Goal: Task Accomplishment & Management: Use online tool/utility

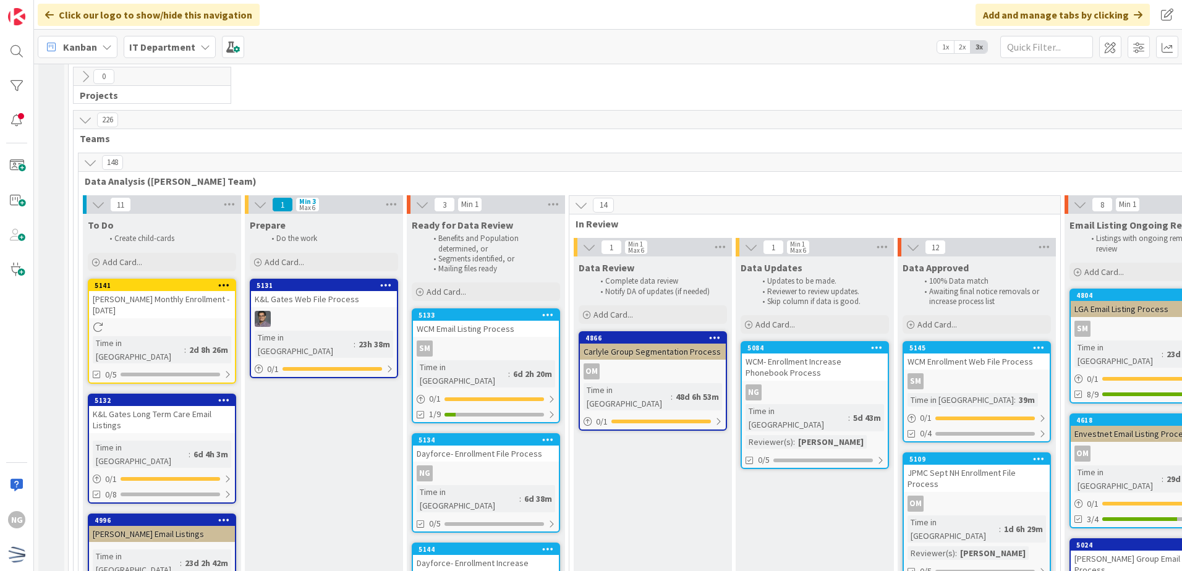
scroll to position [2226, 0]
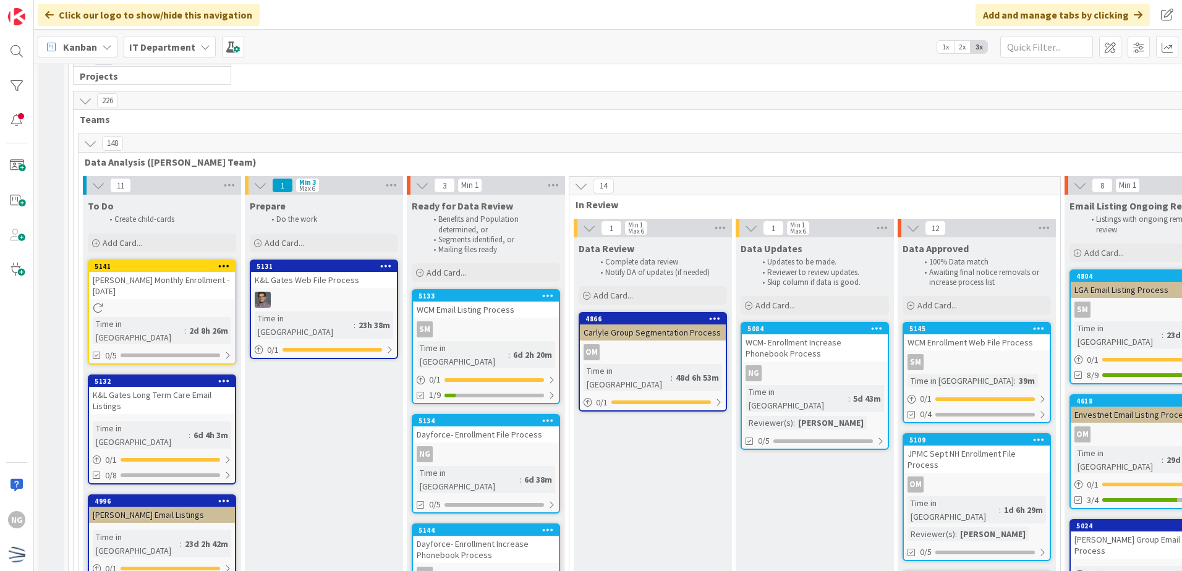
drag, startPoint x: 832, startPoint y: 200, endPoint x: 812, endPoint y: 197, distance: 19.4
click at [812, 335] on div "WCM- Enrollment Increase Phonebook Process" at bounding box center [815, 348] width 146 height 27
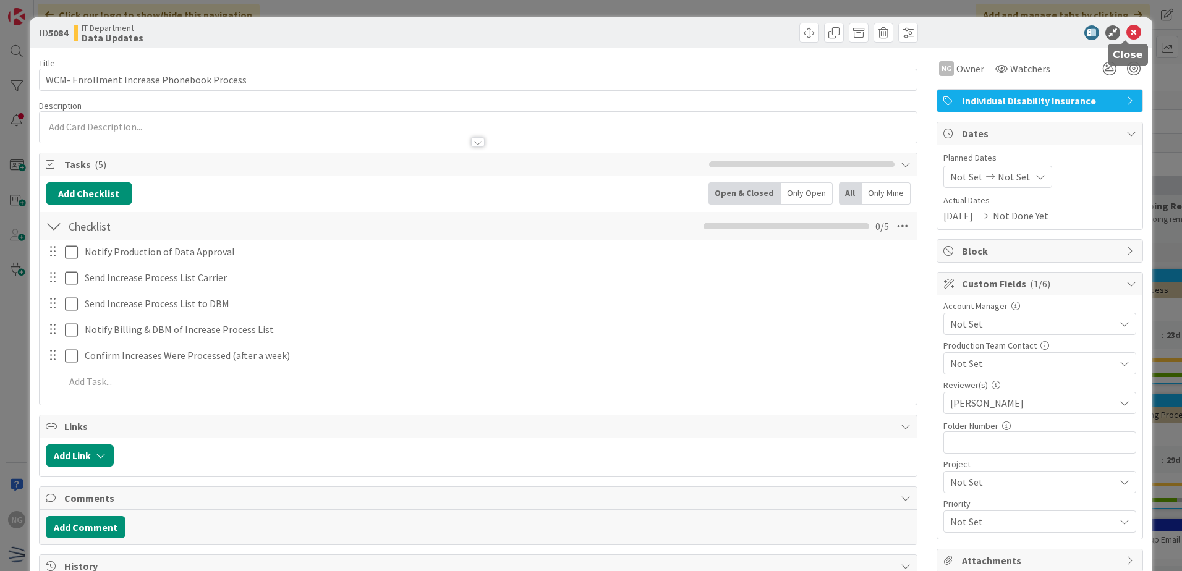
click at [1131, 36] on icon at bounding box center [1134, 32] width 15 height 15
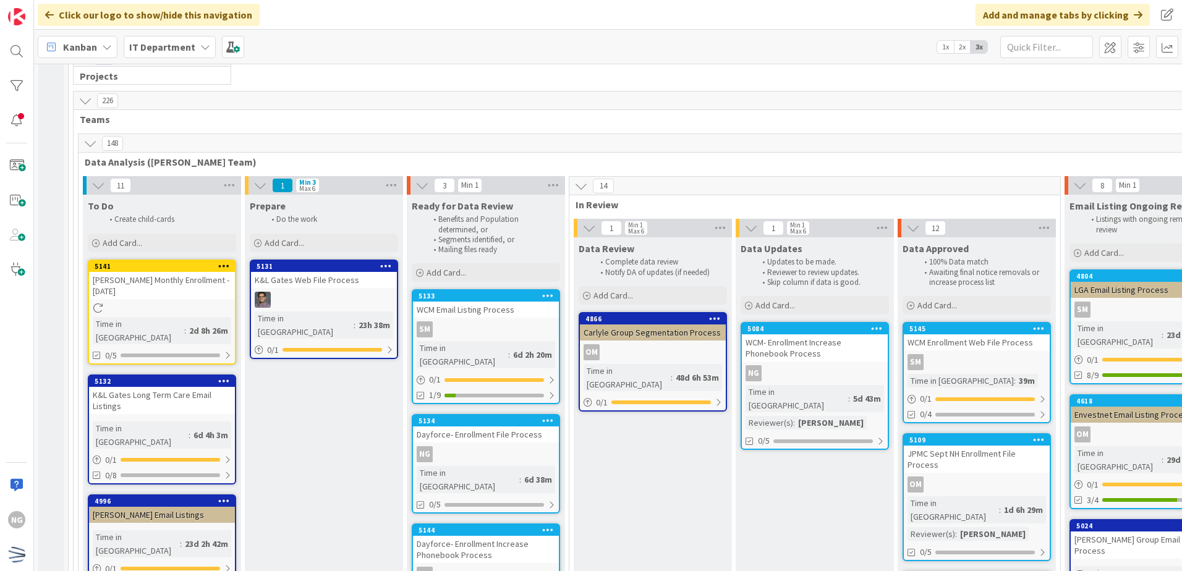
click at [877, 324] on icon at bounding box center [877, 328] width 12 height 9
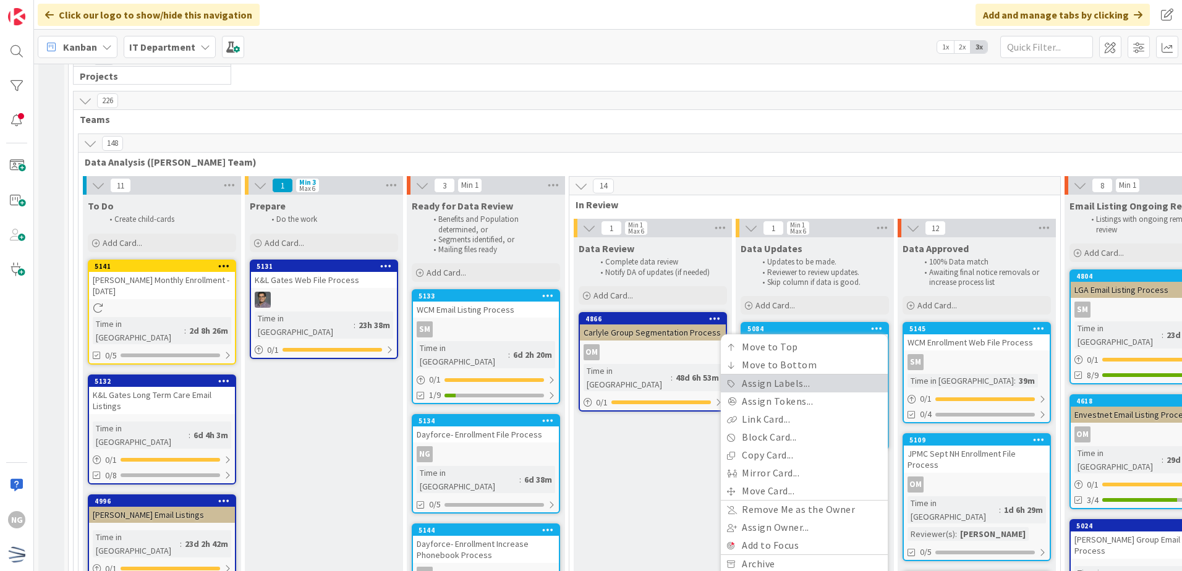
click at [822, 375] on link "Assign Labels..." at bounding box center [804, 384] width 167 height 18
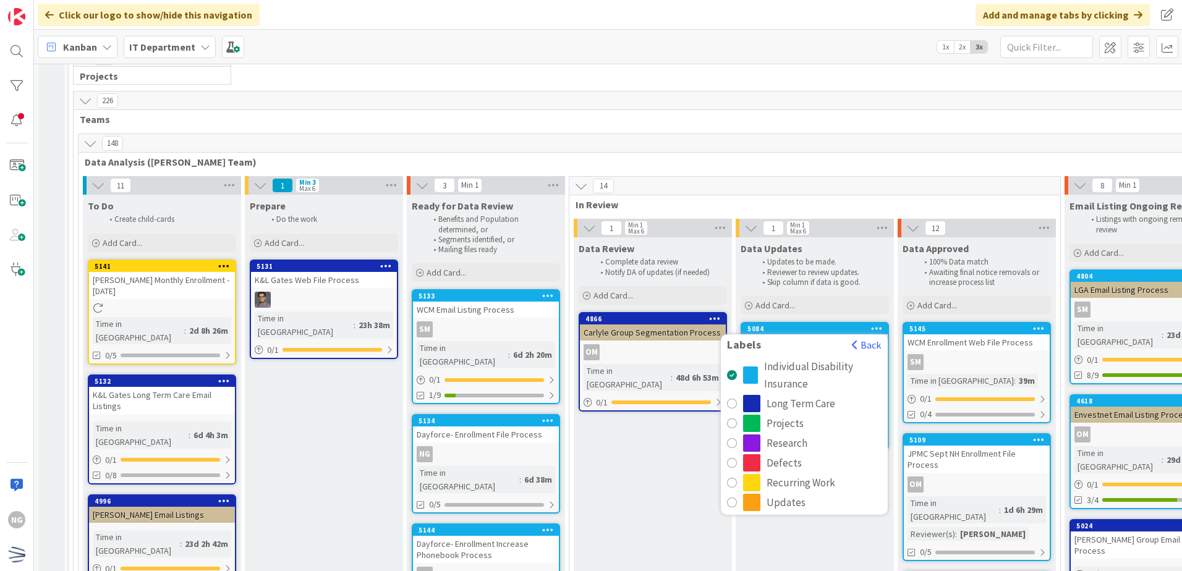
click at [875, 324] on icon at bounding box center [877, 328] width 12 height 9
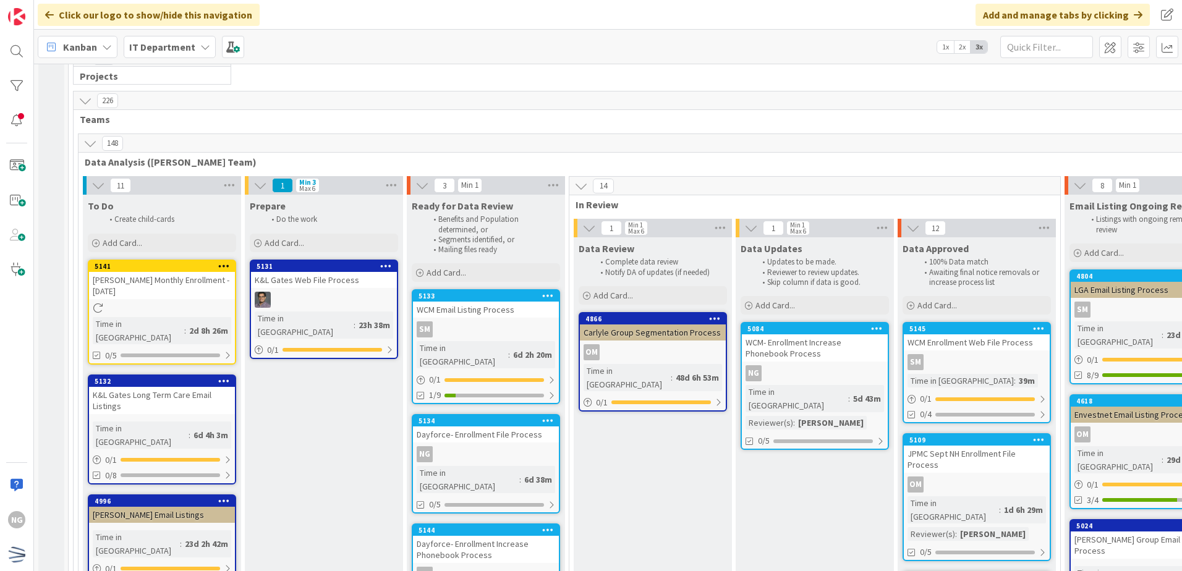
click at [872, 324] on icon at bounding box center [877, 328] width 12 height 9
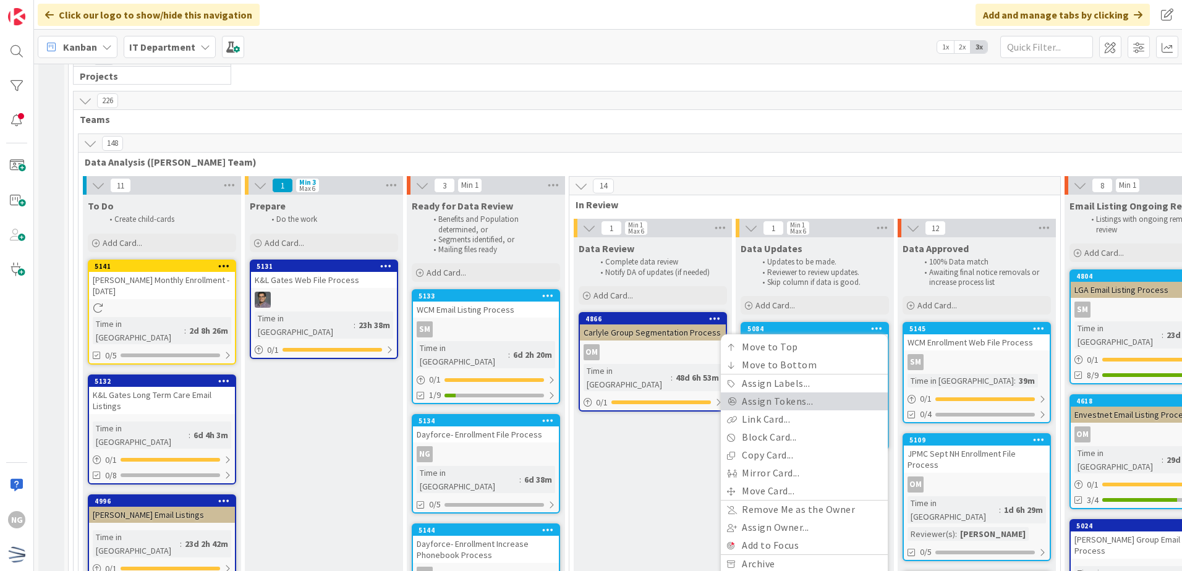
click at [799, 393] on link "Assign Tokens..." at bounding box center [804, 402] width 167 height 18
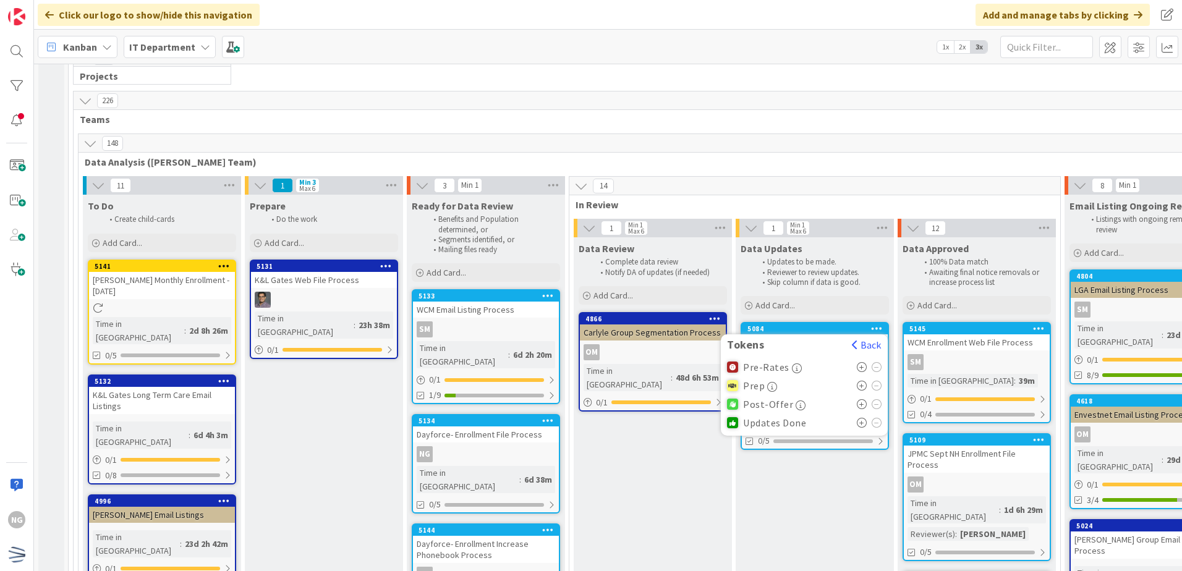
click at [761, 417] on span "Updates Done" at bounding box center [774, 422] width 63 height 11
click at [864, 418] on icon at bounding box center [862, 423] width 11 height 10
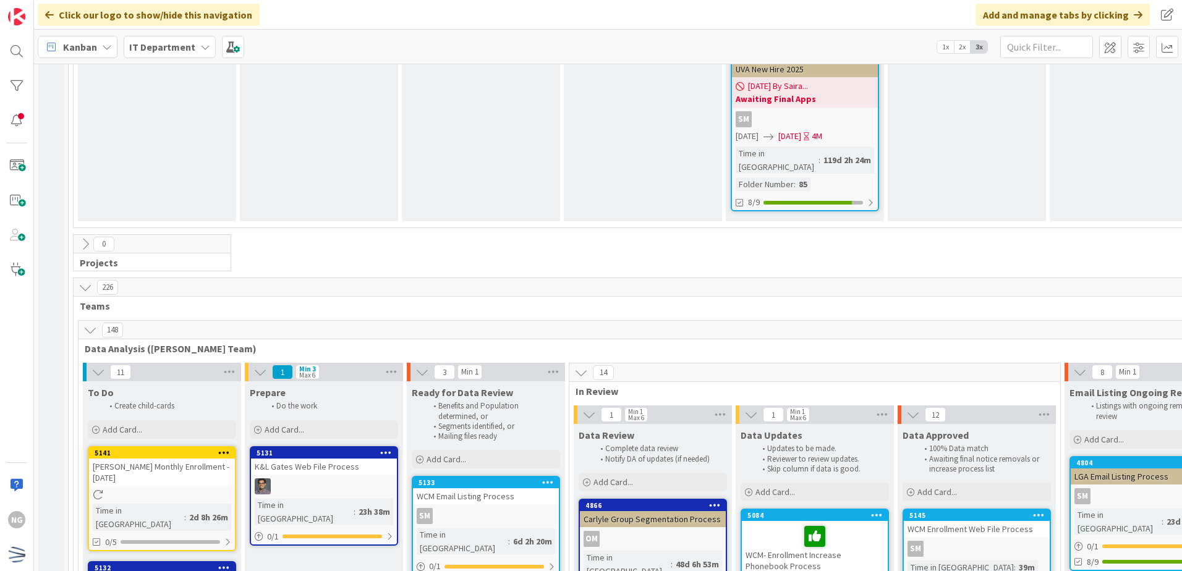
scroll to position [1979, 0]
